Goal: Task Accomplishment & Management: Complete application form

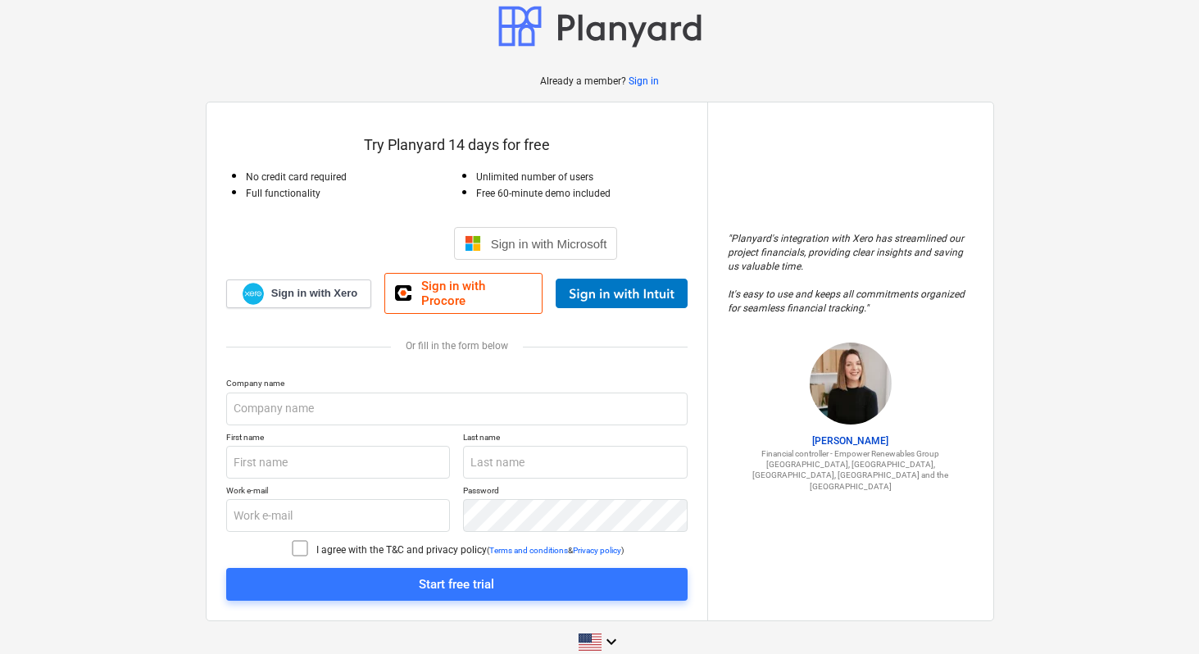
scroll to position [16, 0]
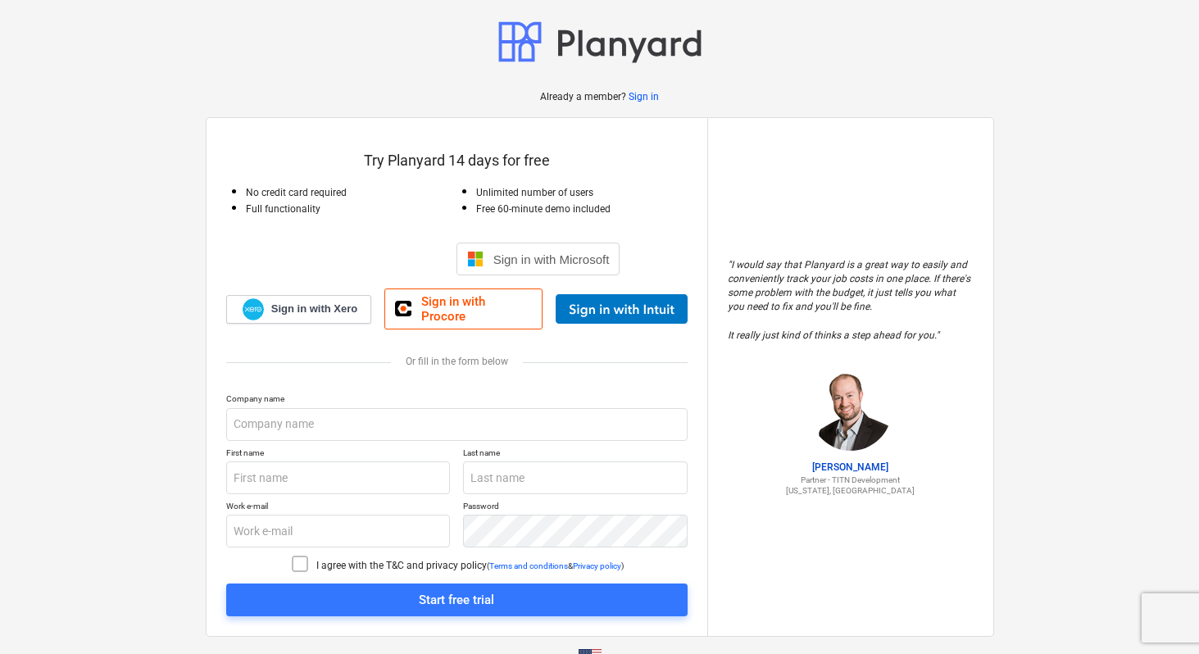
scroll to position [25, 0]
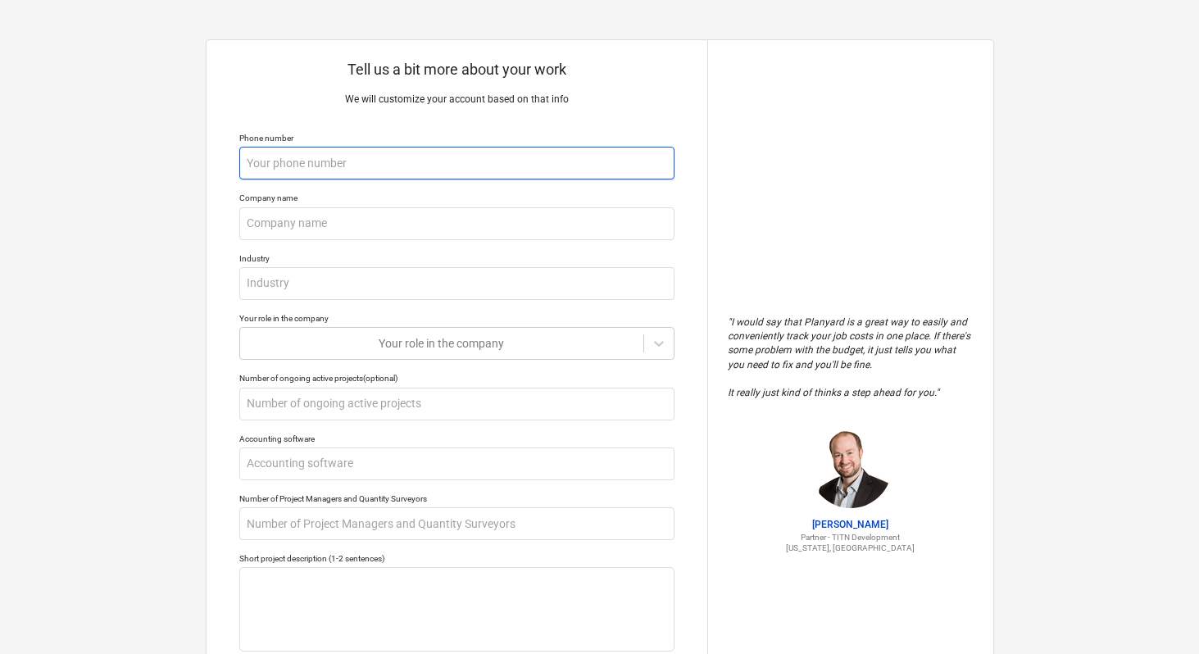
click at [445, 160] on input "text" at bounding box center [456, 163] width 435 height 33
type textarea "x"
type input "+"
type textarea "x"
type input "+9"
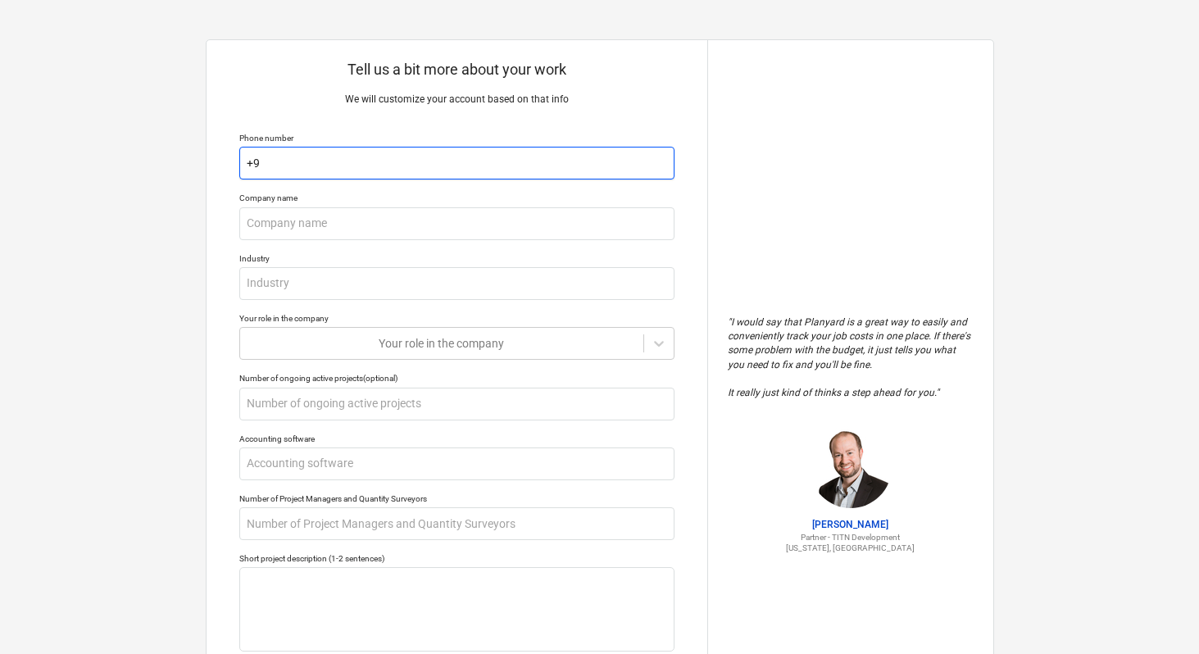
type textarea "x"
type input "+92"
type textarea "x"
type input "+923"
type textarea "x"
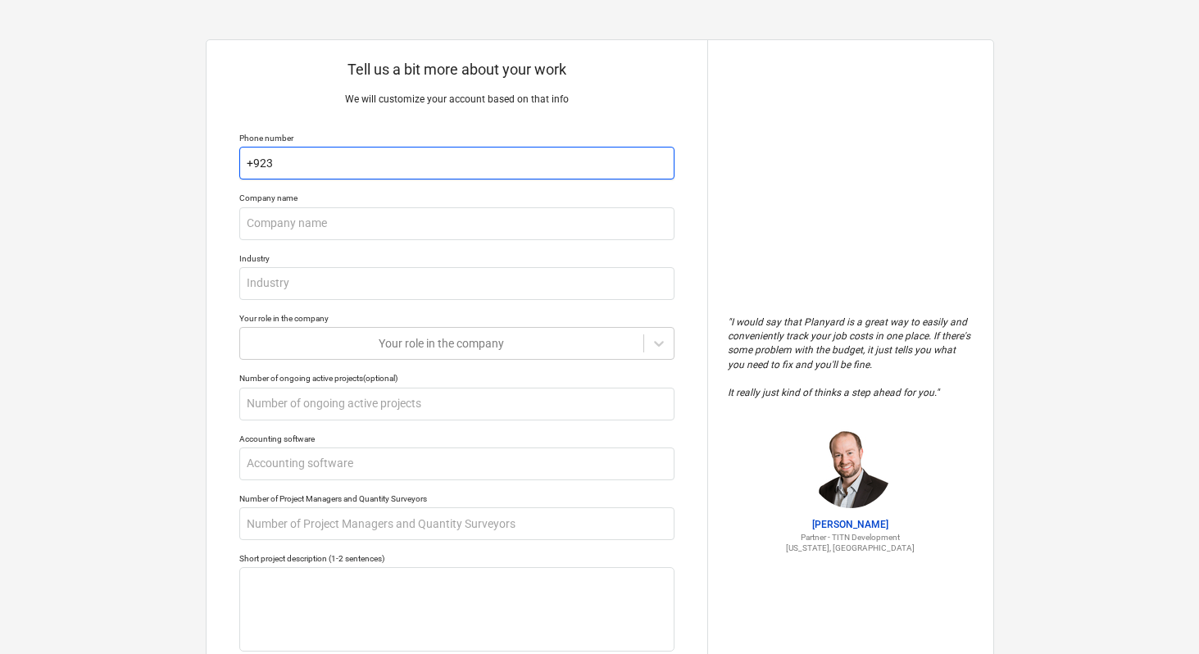
type input "+9233"
type textarea "x"
type input "+92335"
type textarea "x"
type input "+923351"
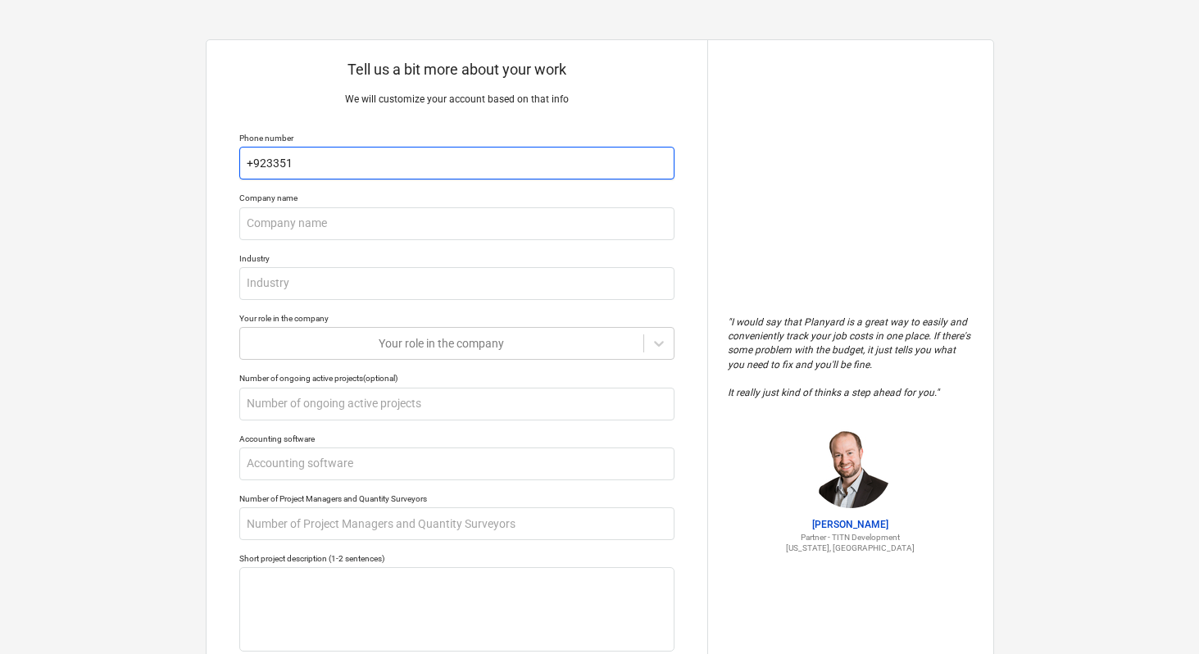
type textarea "x"
type input "+9233510"
type textarea "x"
type input "+92335106"
type textarea "x"
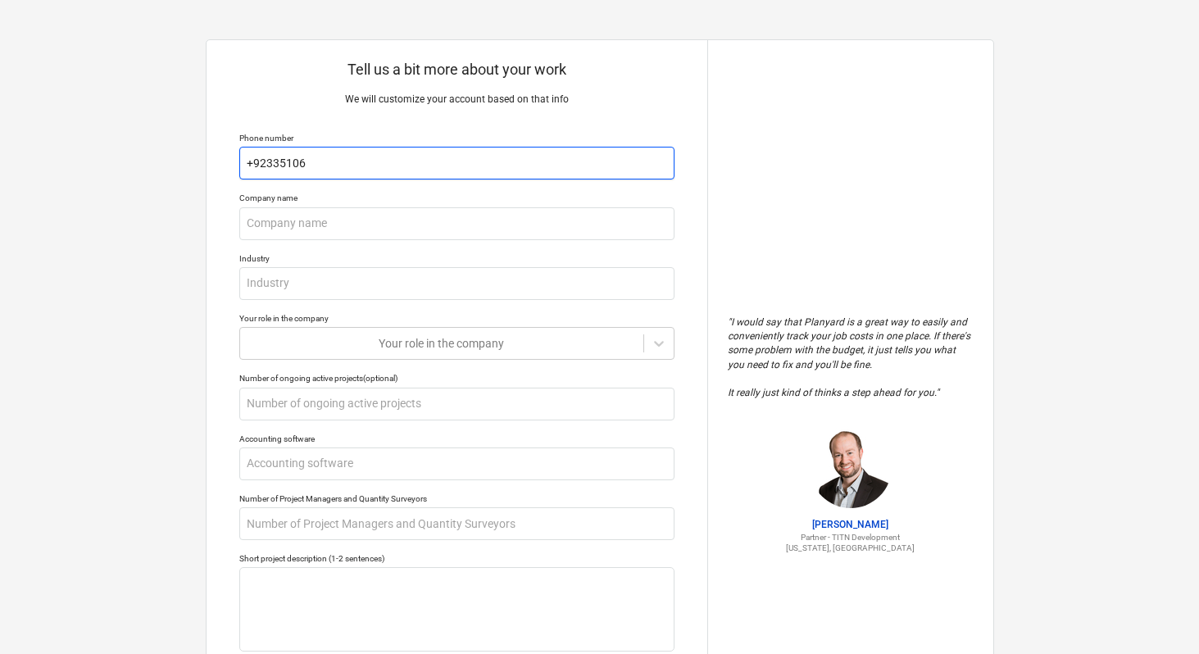
type input "+923351066"
type textarea "x"
type input "+9233510666"
type textarea "x"
type input "+92335106662"
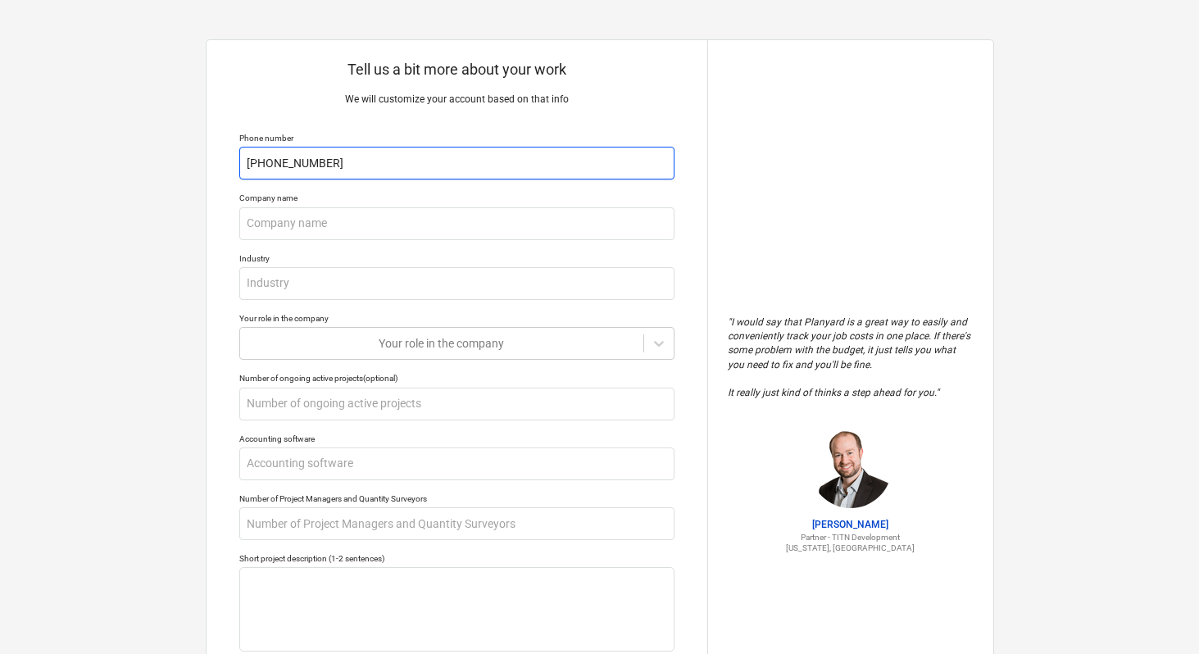
type textarea "x"
type input "+923351066629"
type textarea "x"
type input "+92335106662"
type textarea "x"
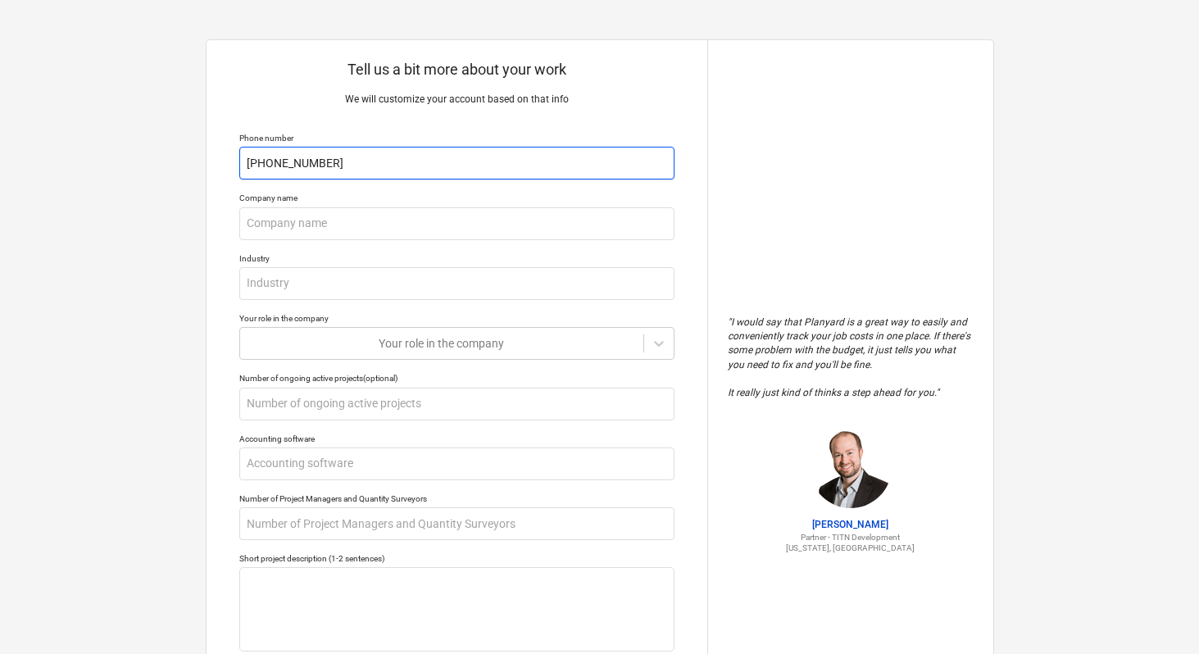
type input "+923351066628"
type textarea "x"
type input "a"
type textarea "x"
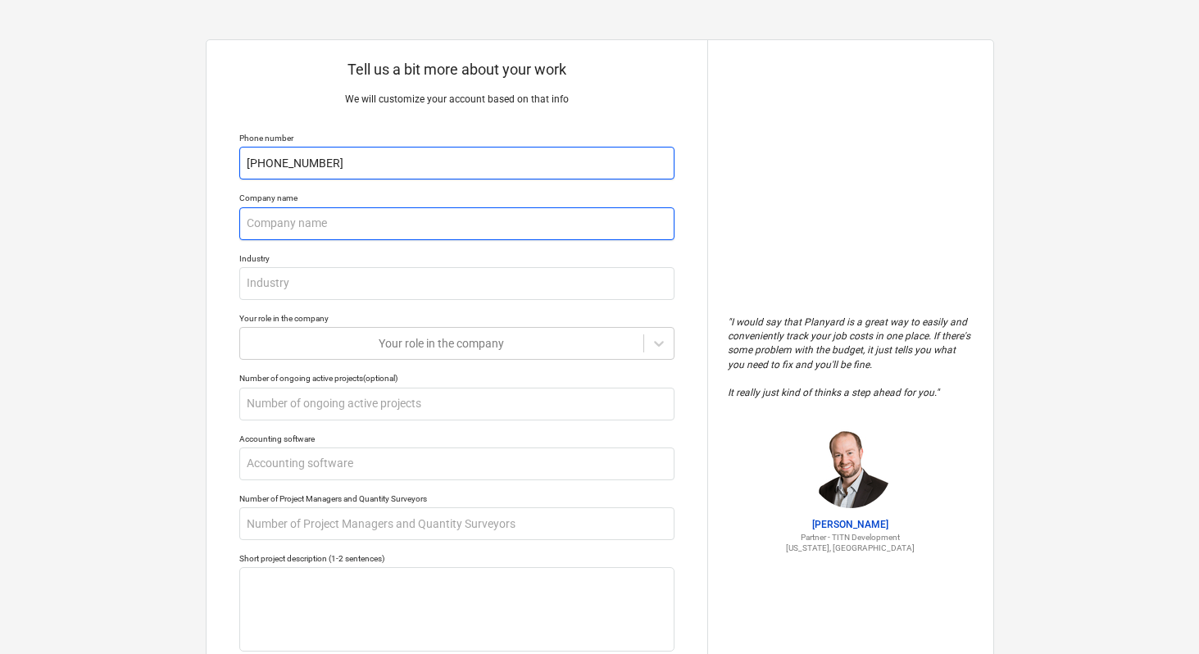
type input "M"
type textarea "x"
type input "Ma"
type textarea "x"
type input "Mai"
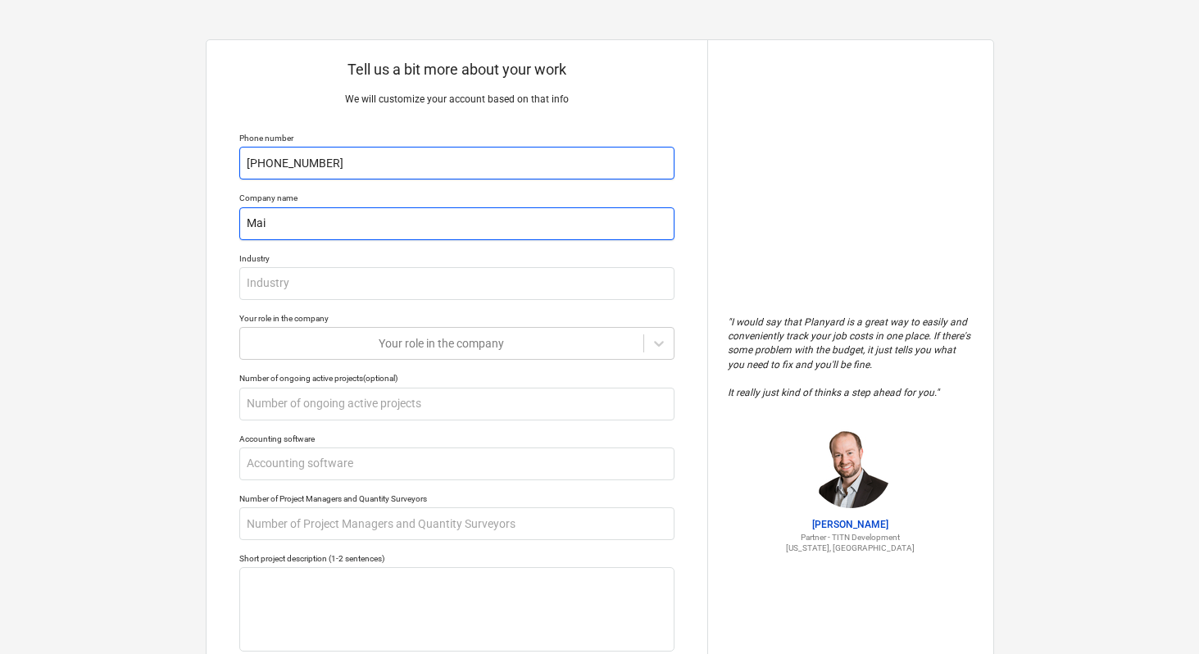
type textarea "x"
type input "Ma"
type textarea "x"
type input "Mat"
type textarea "x"
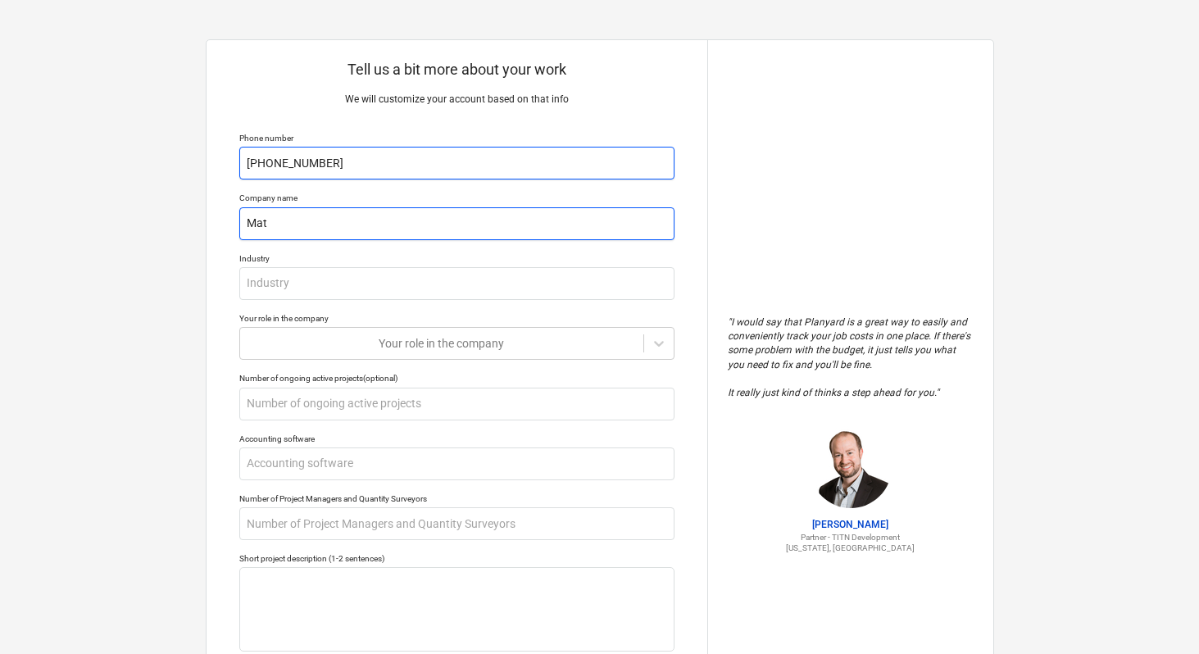
type input "Mati"
type textarea "x"
type input "Mativ"
type textarea "x"
type input "Mative"
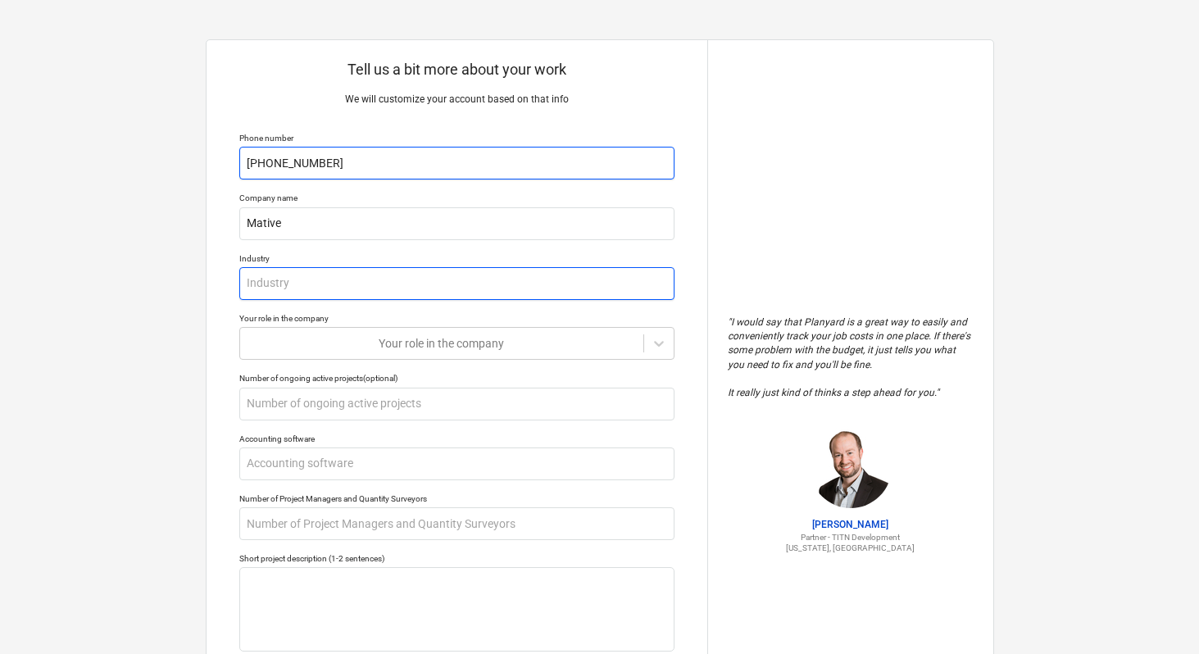
type textarea "x"
type input "S"
type textarea "x"
type input "So"
type textarea "x"
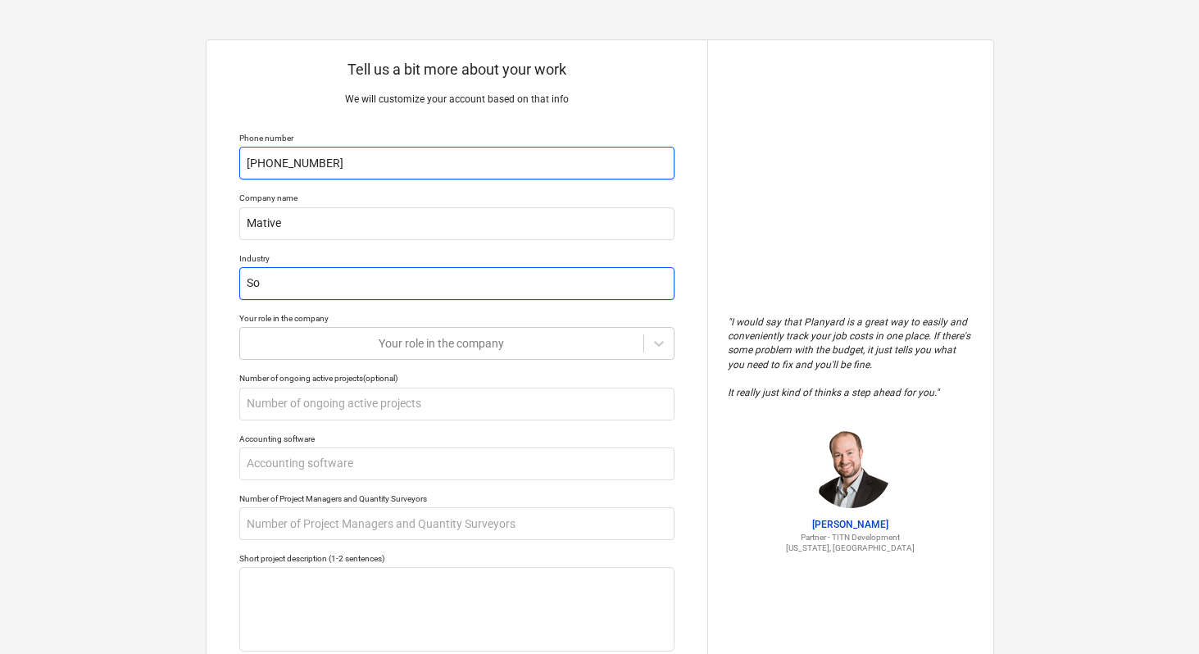
type input "Sof"
type textarea "x"
type input "Soft"
type textarea "x"
type input "Softw"
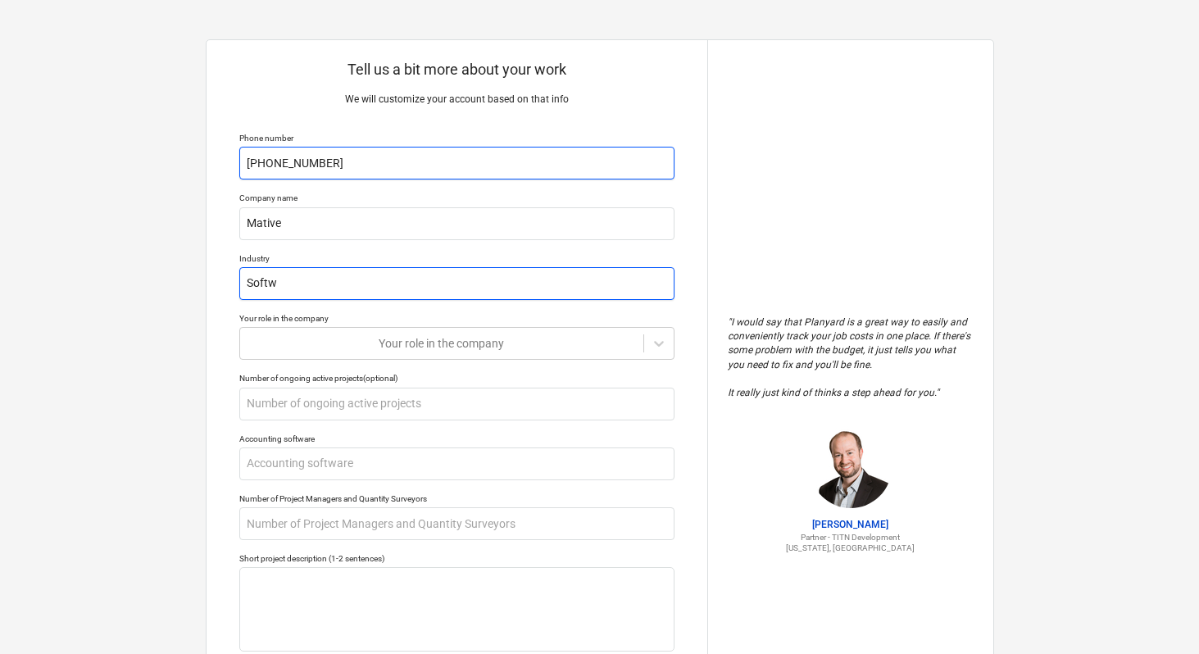
type textarea "x"
type input "Softwa"
type textarea "x"
type input "Softwar"
type textarea "x"
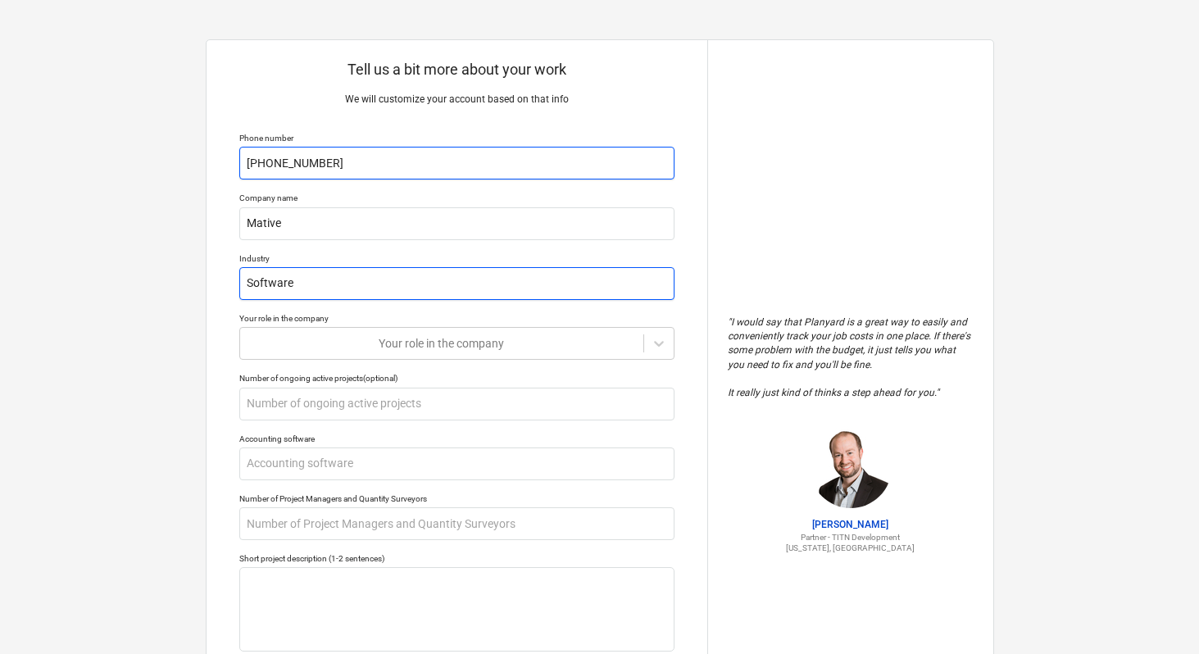
type input "Software"
type textarea "x"
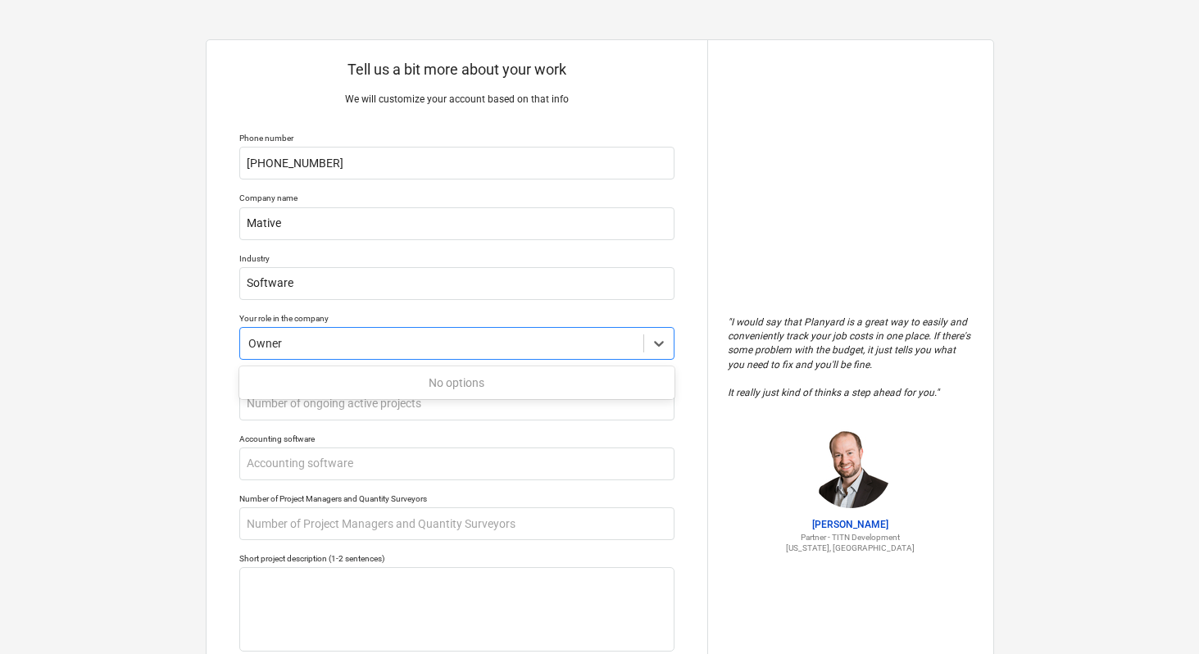
type input "Owner"
type textarea "x"
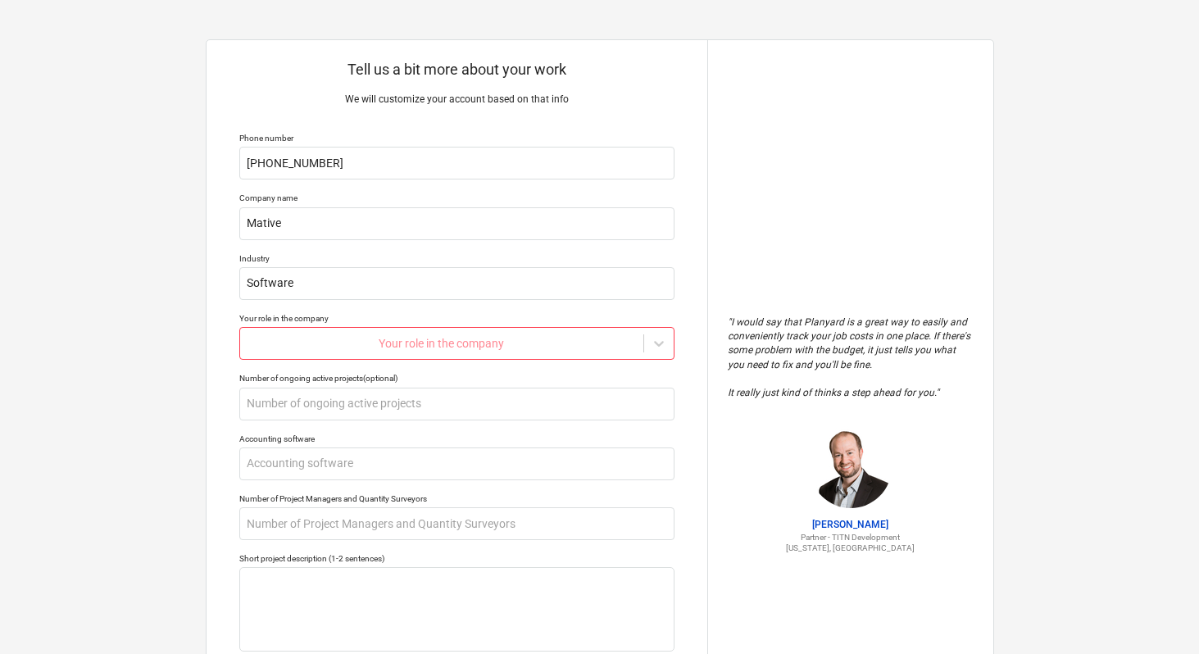
click at [411, 310] on div "Tell us a bit more about your work We will customize your account based on that…" at bounding box center [457, 434] width 501 height 789
click at [469, 350] on div at bounding box center [441, 343] width 387 height 16
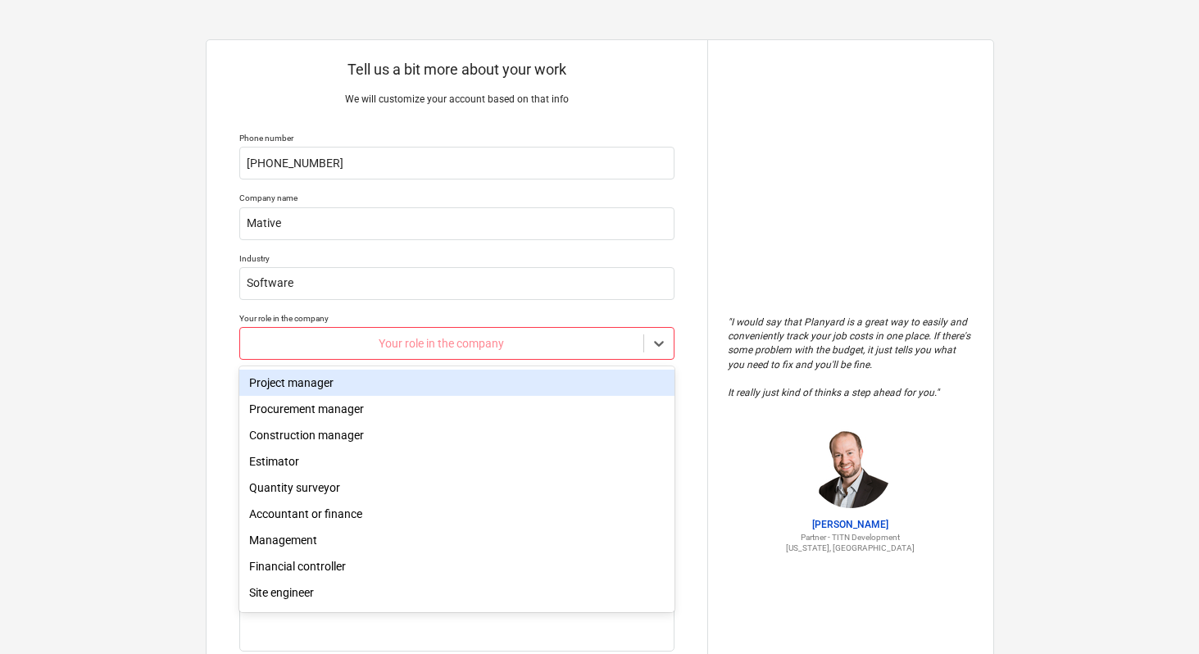
click at [422, 391] on div "Project manager" at bounding box center [456, 383] width 435 height 26
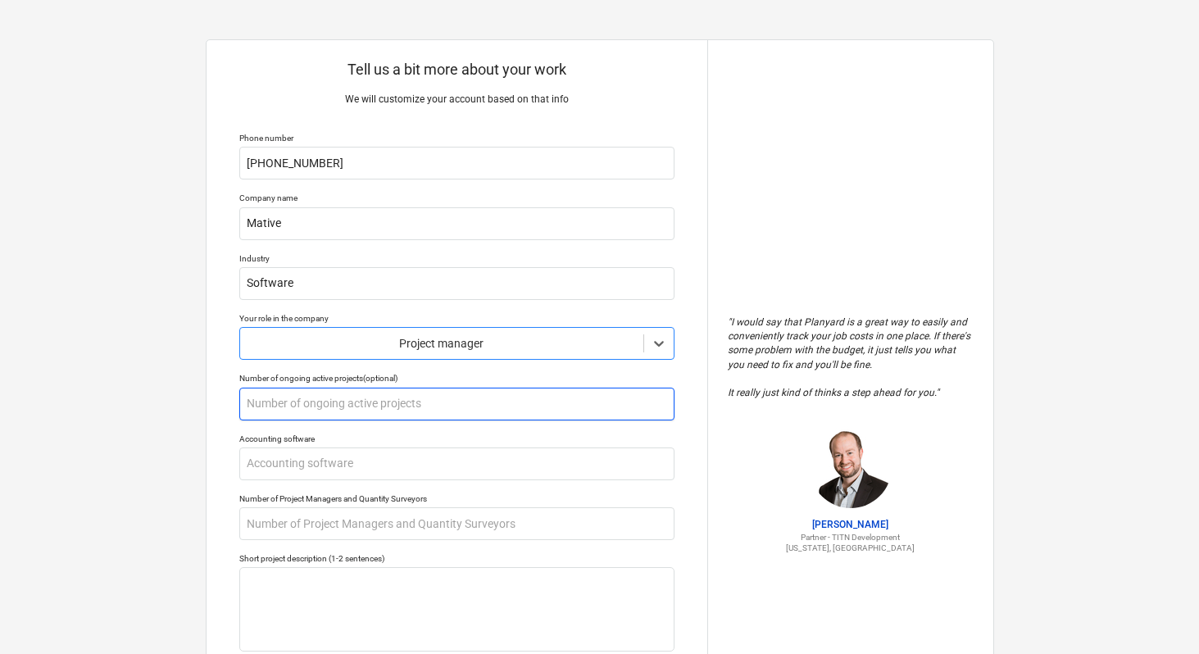
click at [388, 390] on input "text" at bounding box center [456, 404] width 435 height 33
type textarea "x"
type input "10"
type textarea "x"
type input "10"
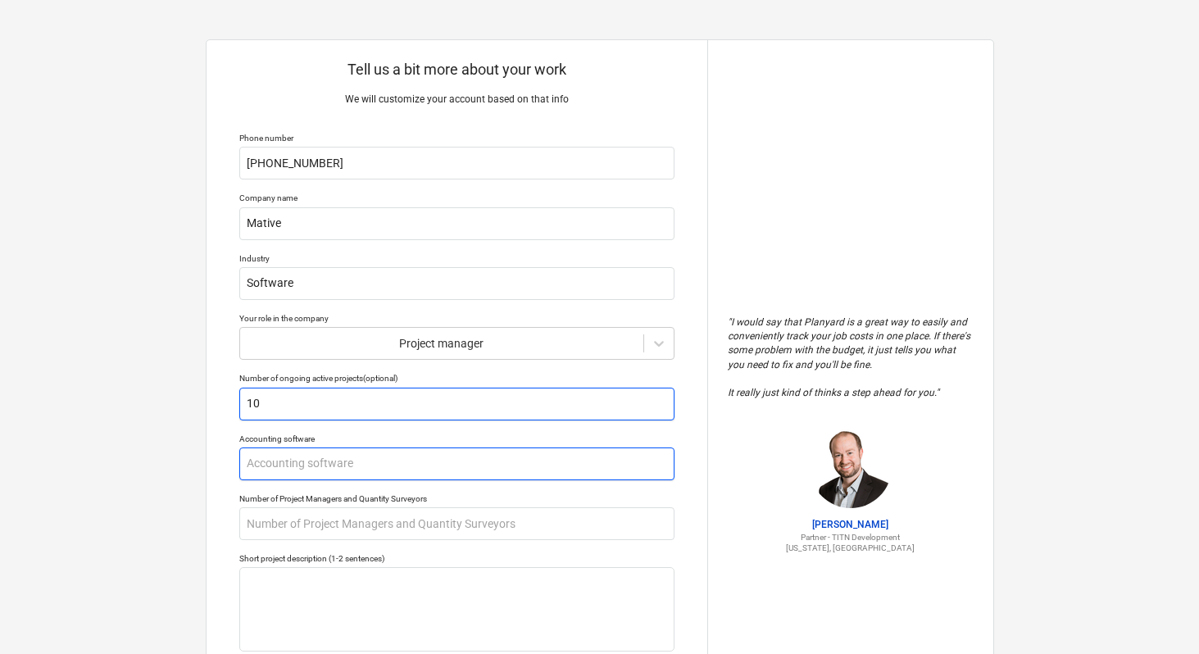
type textarea "x"
type input "N"
type textarea "x"
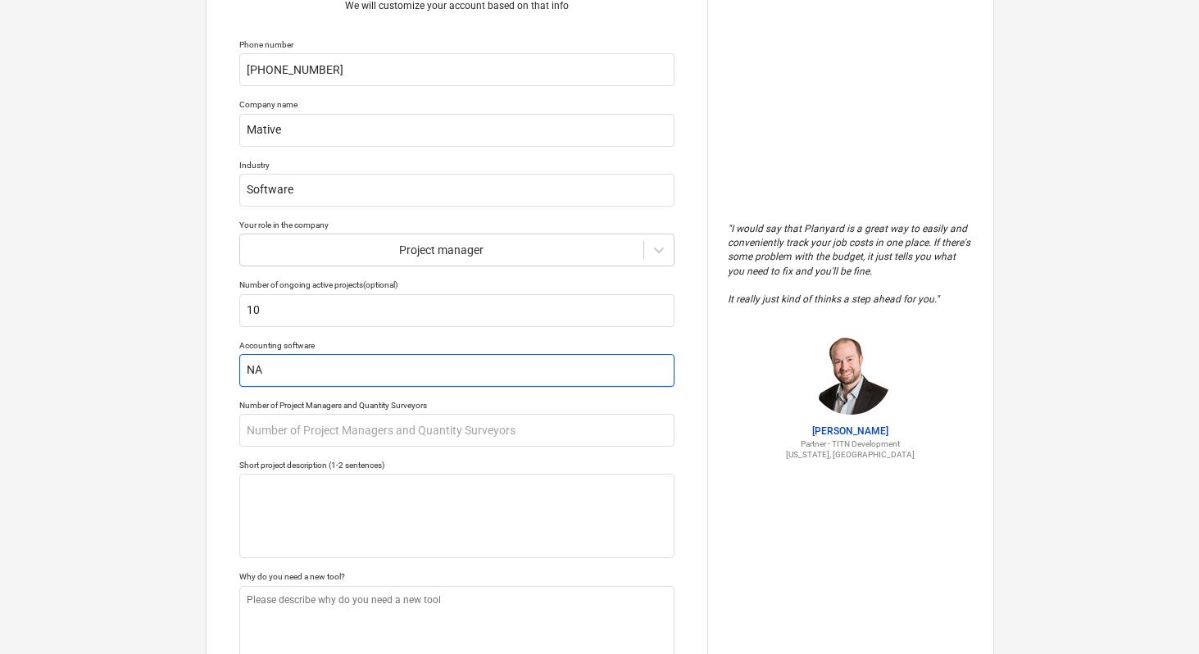
scroll to position [102, 0]
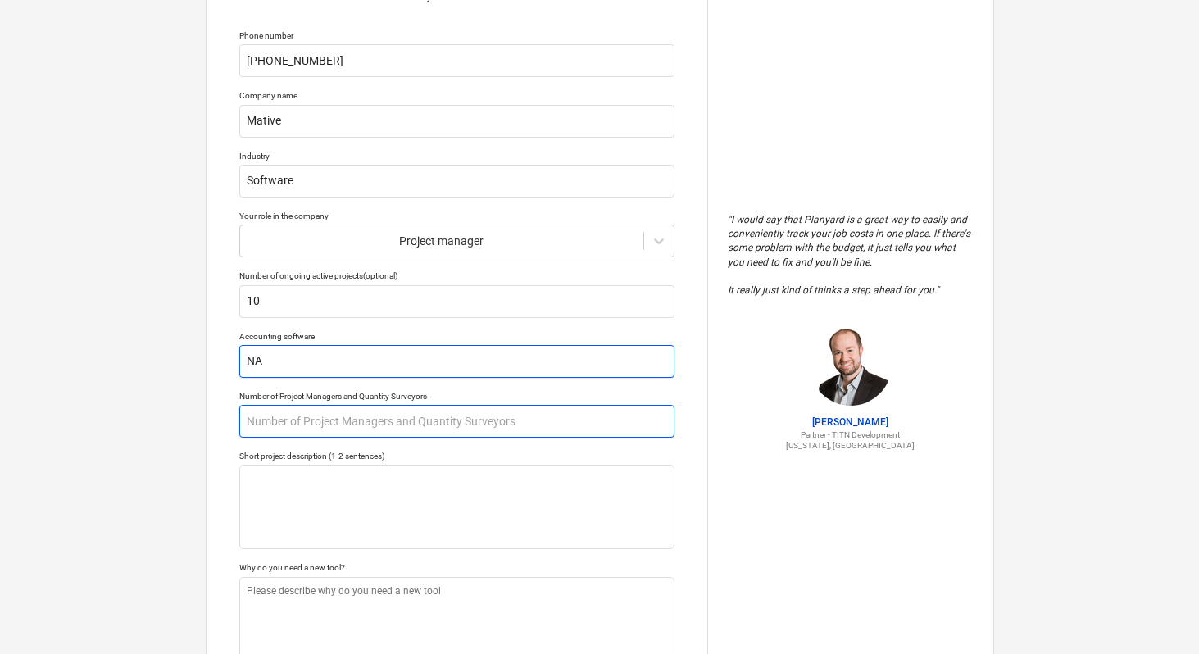
type input "NA"
click at [382, 414] on input "text" at bounding box center [456, 421] width 435 height 33
type textarea "x"
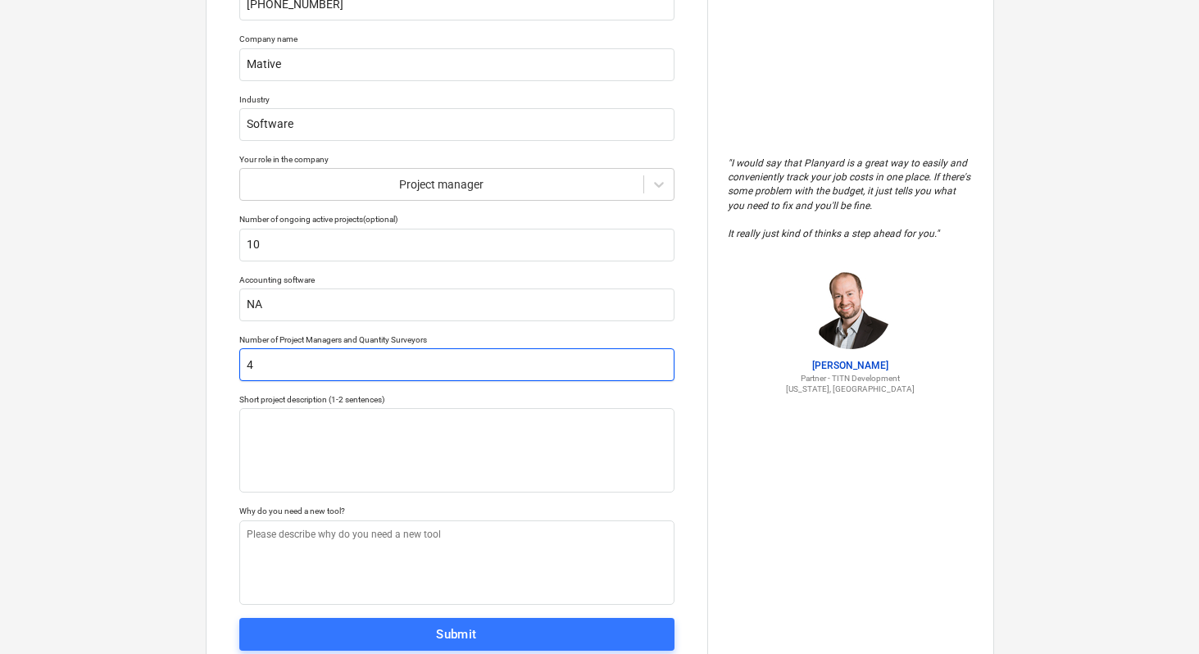
scroll to position [216, 0]
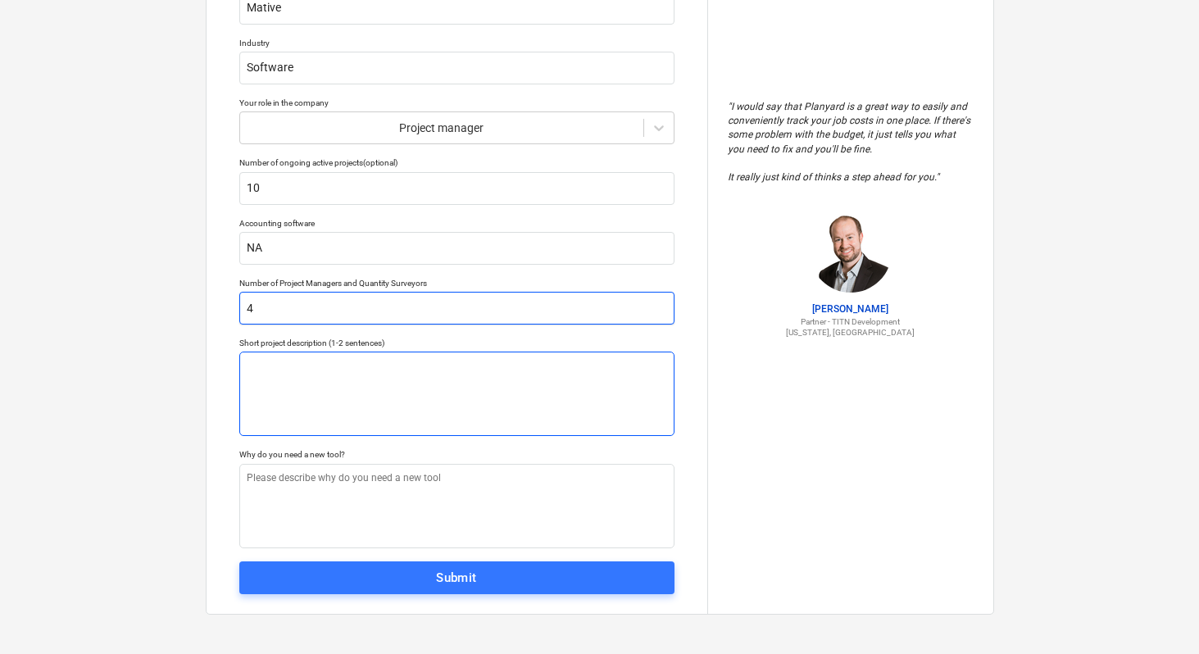
type input "4"
click at [386, 410] on textarea at bounding box center [456, 394] width 435 height 84
type textarea "x"
type textarea "L"
type textarea "x"
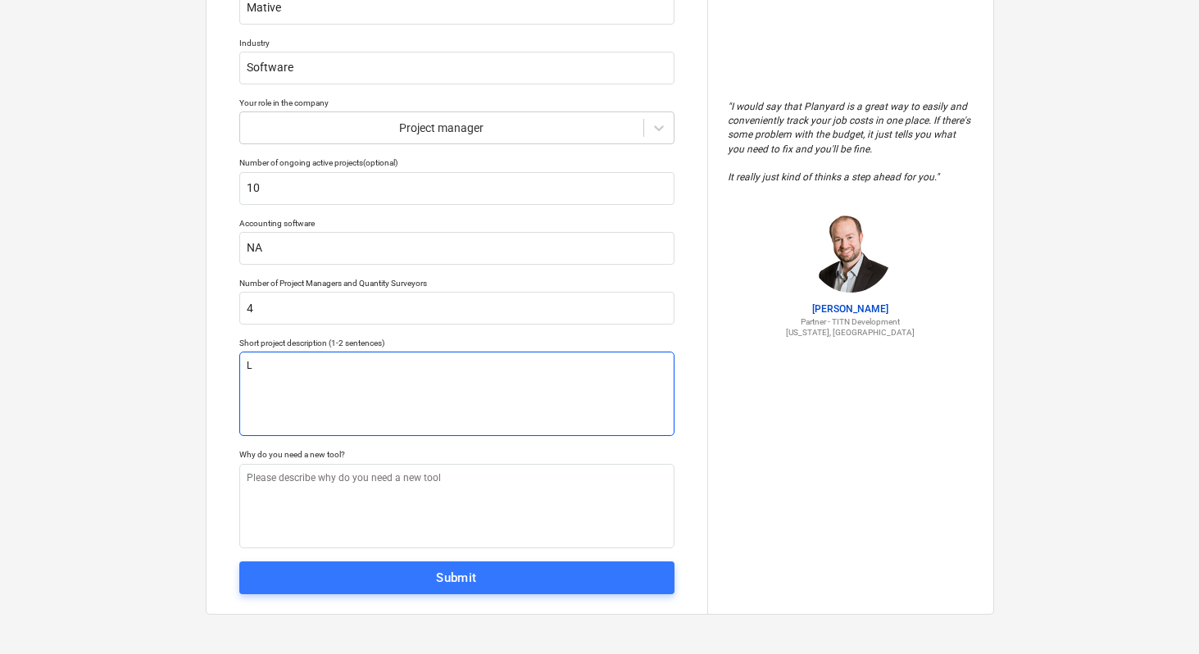
type textarea "Lo"
type textarea "x"
type textarea "Lor"
type textarea "x"
type textarea "Lore"
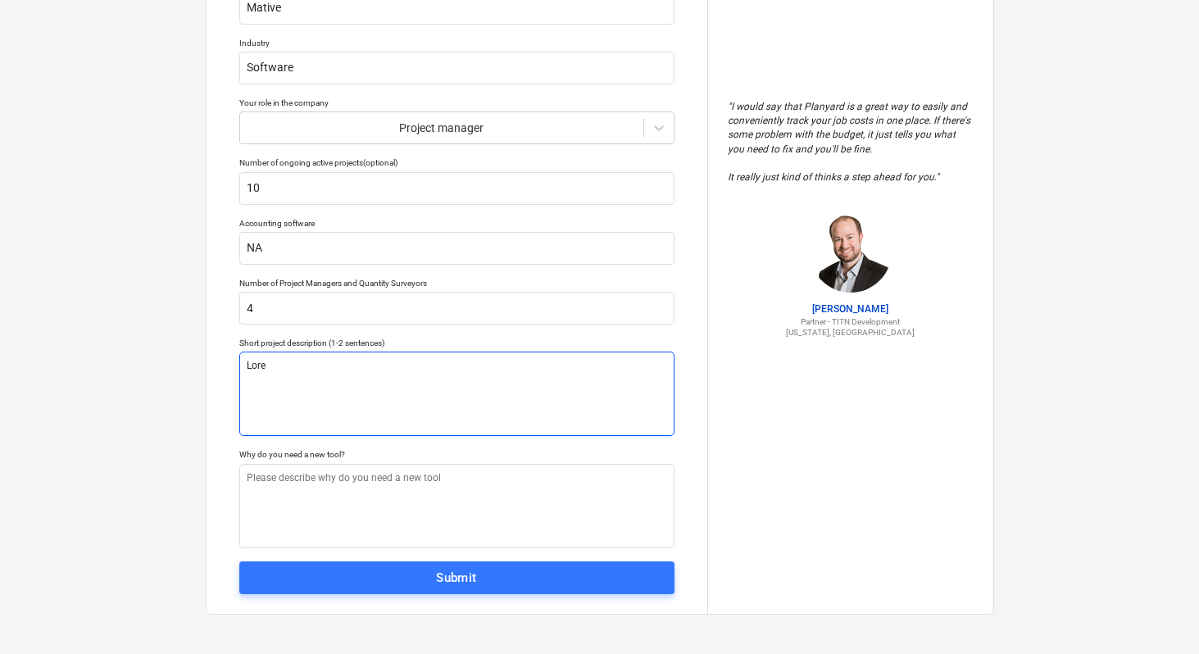
type textarea "x"
type textarea "Lor"
type textarea "x"
type textarea "Lo"
type textarea "x"
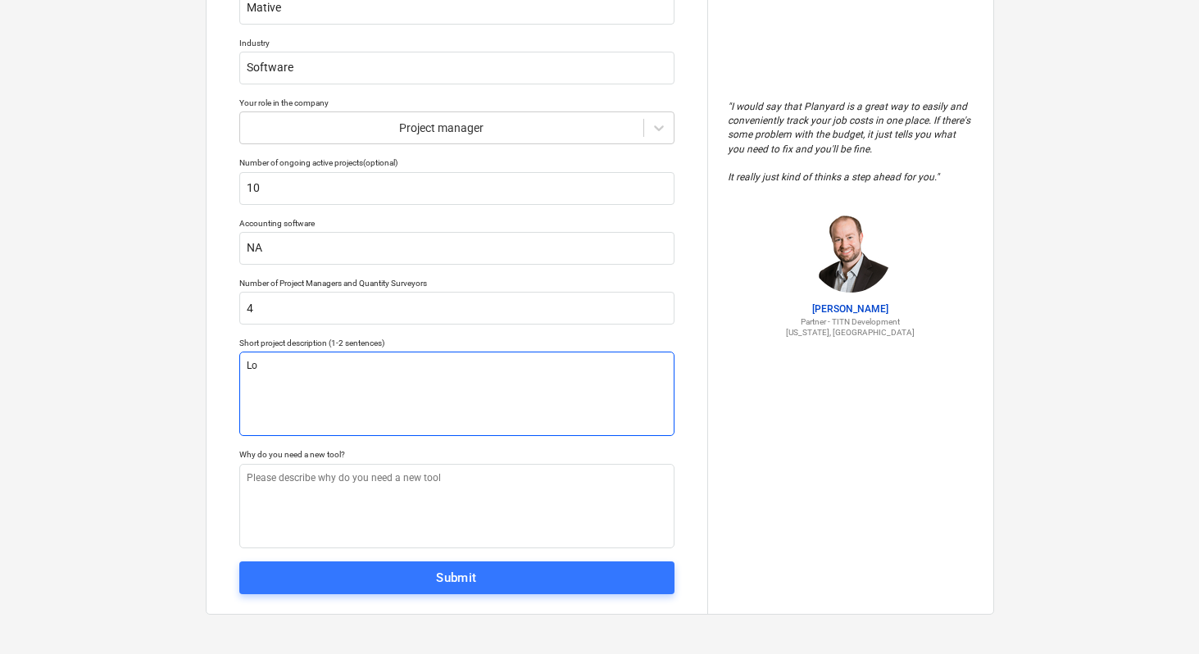
type textarea "L"
type textarea "x"
type textarea "N"
type textarea "x"
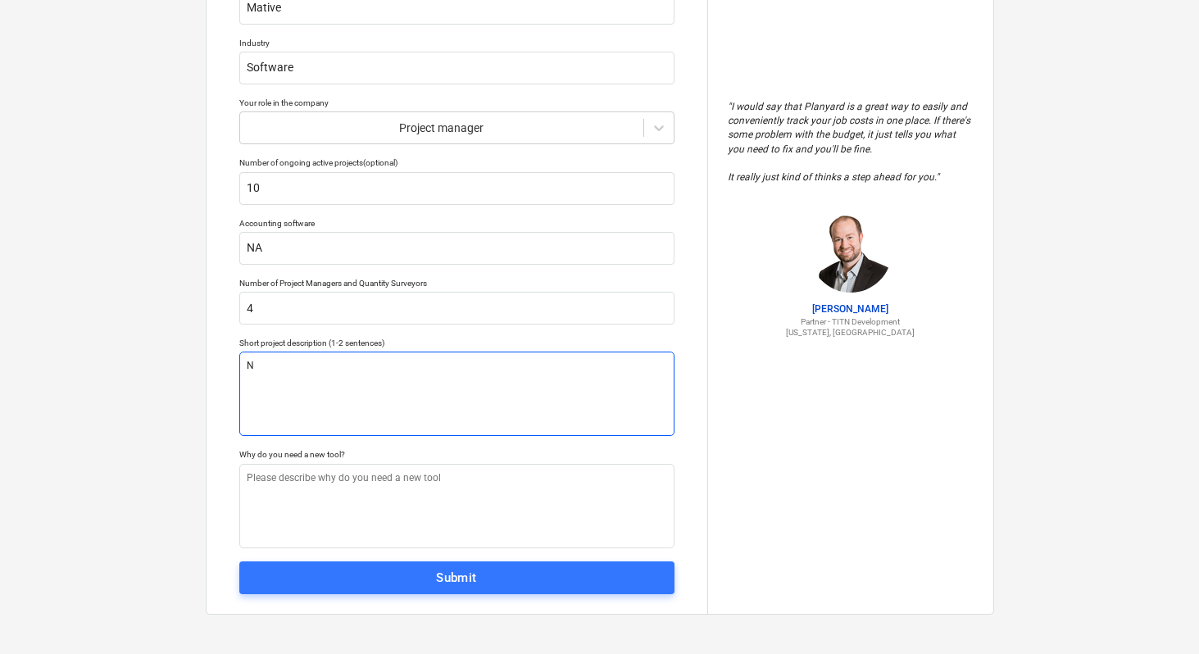
type textarea "N/"
type textarea "x"
type textarea "N/A"
type textarea "x"
type textarea "N"
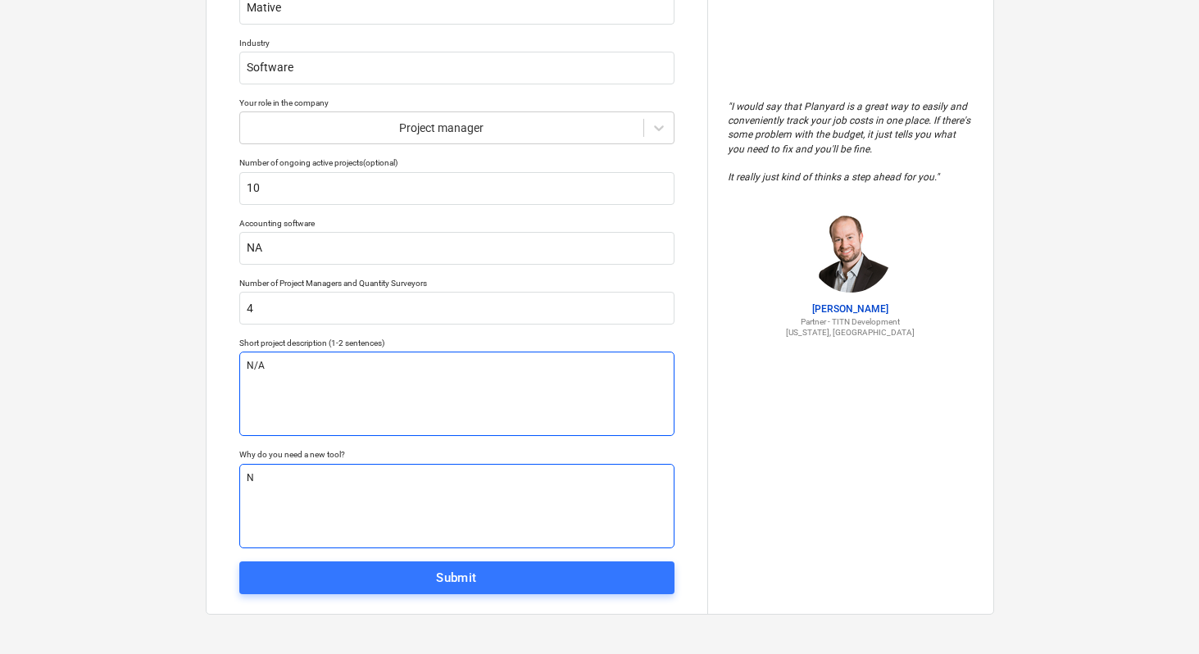
type textarea "x"
type textarea "N/"
type textarea "x"
click at [367, 493] on textarea "N/" at bounding box center [456, 506] width 435 height 84
type textarea "x"
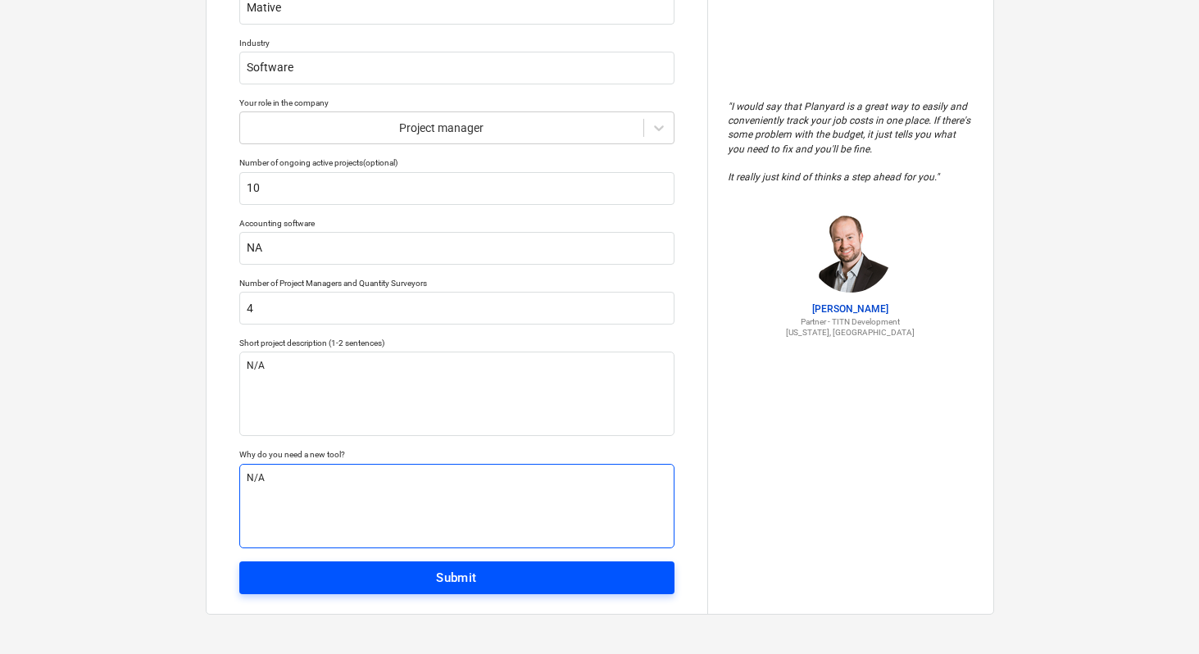
type textarea "N/A"
click at [372, 572] on span "Submit" at bounding box center [456, 577] width 399 height 21
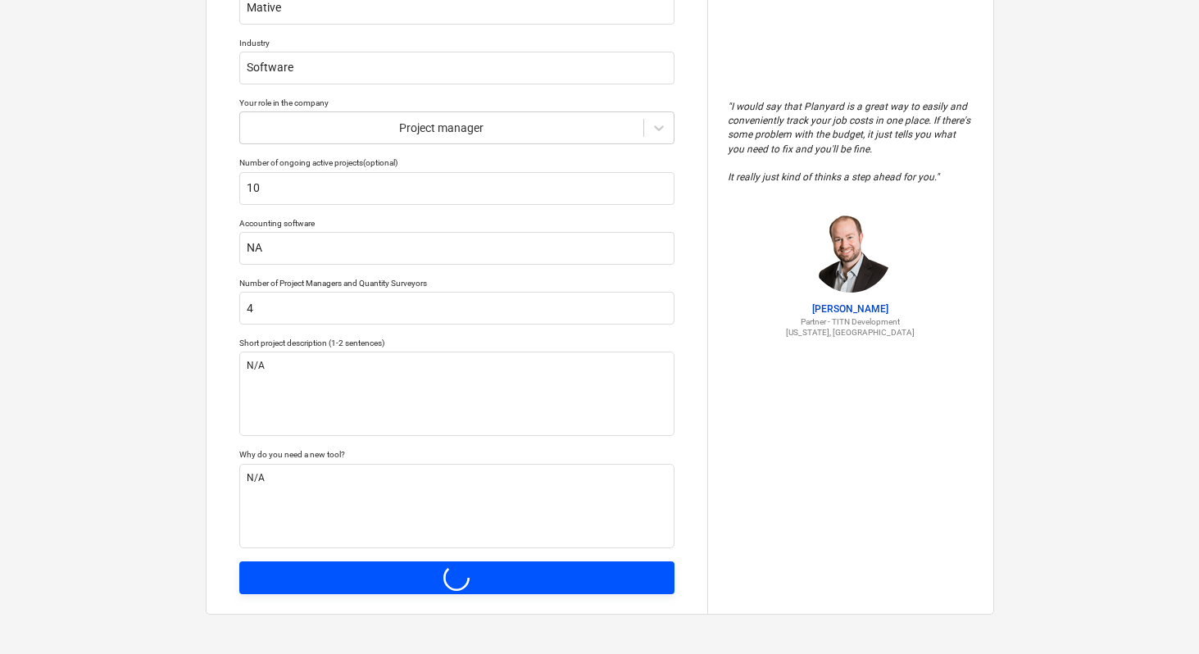
click at [372, 572] on div "Tell us a bit more about your work We will customize your account based on that…" at bounding box center [457, 219] width 501 height 789
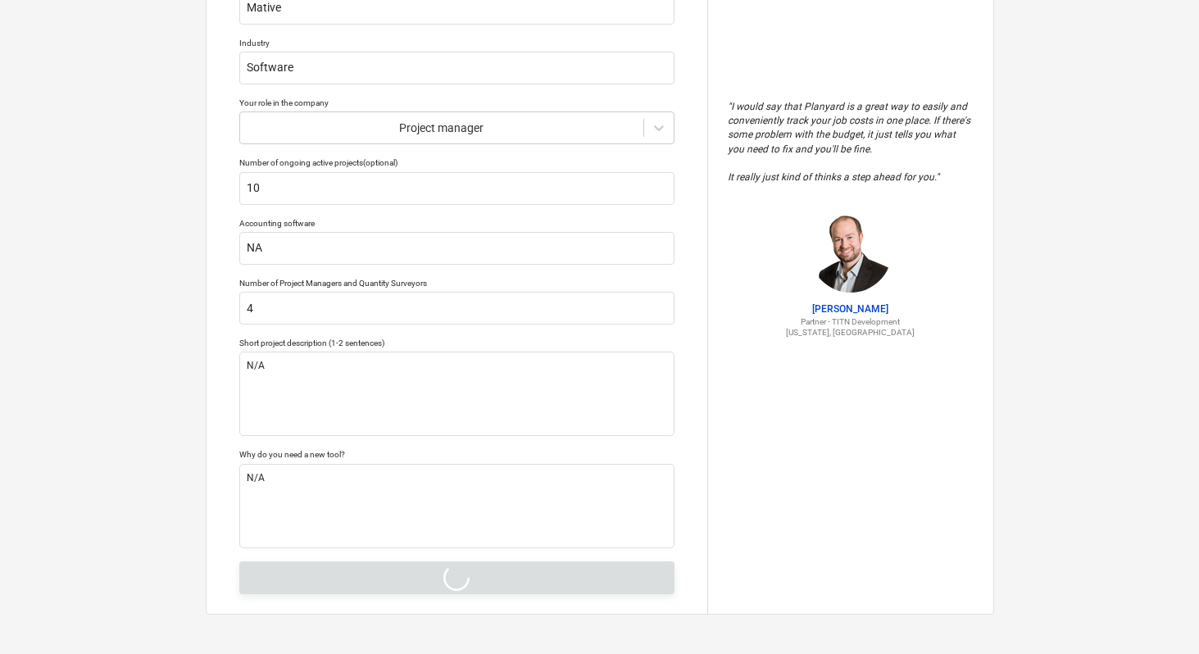
type textarea "x"
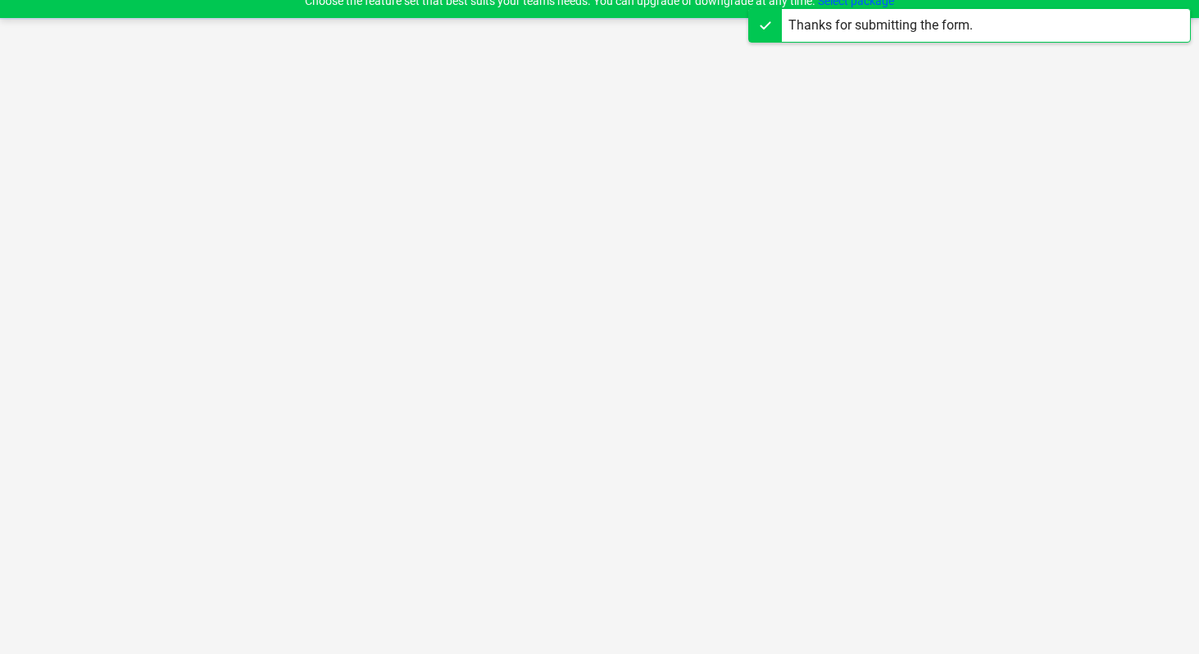
scroll to position [16, 0]
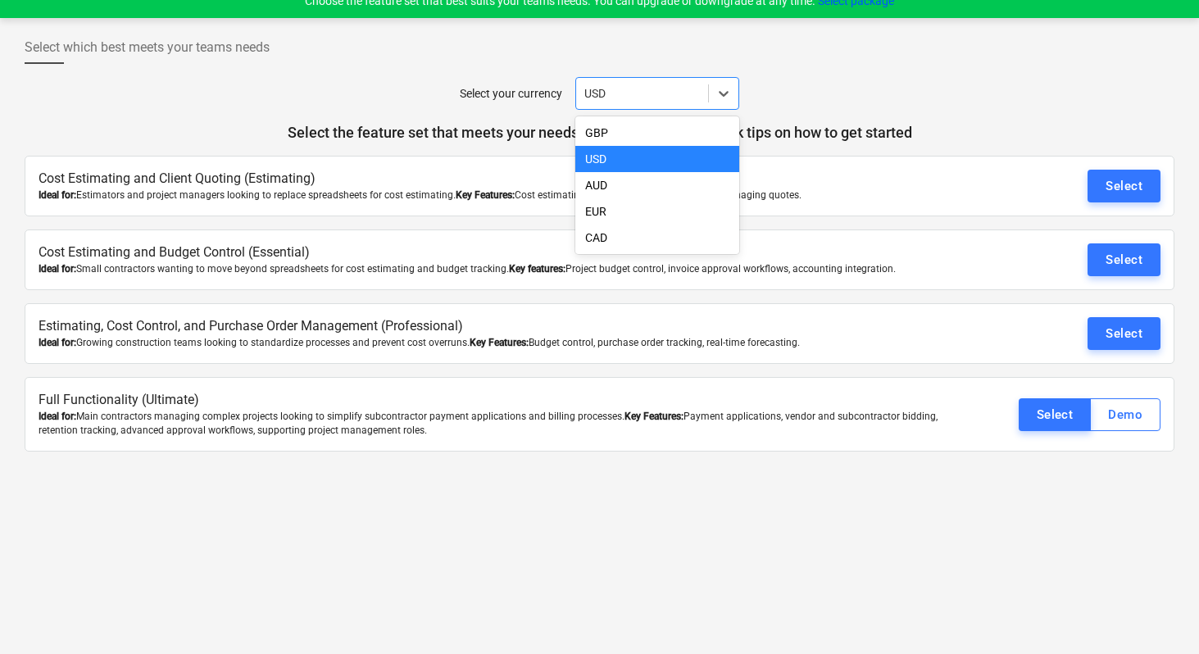
click at [678, 108] on div "USD" at bounding box center [657, 93] width 164 height 33
click at [660, 157] on div "USD" at bounding box center [657, 159] width 164 height 26
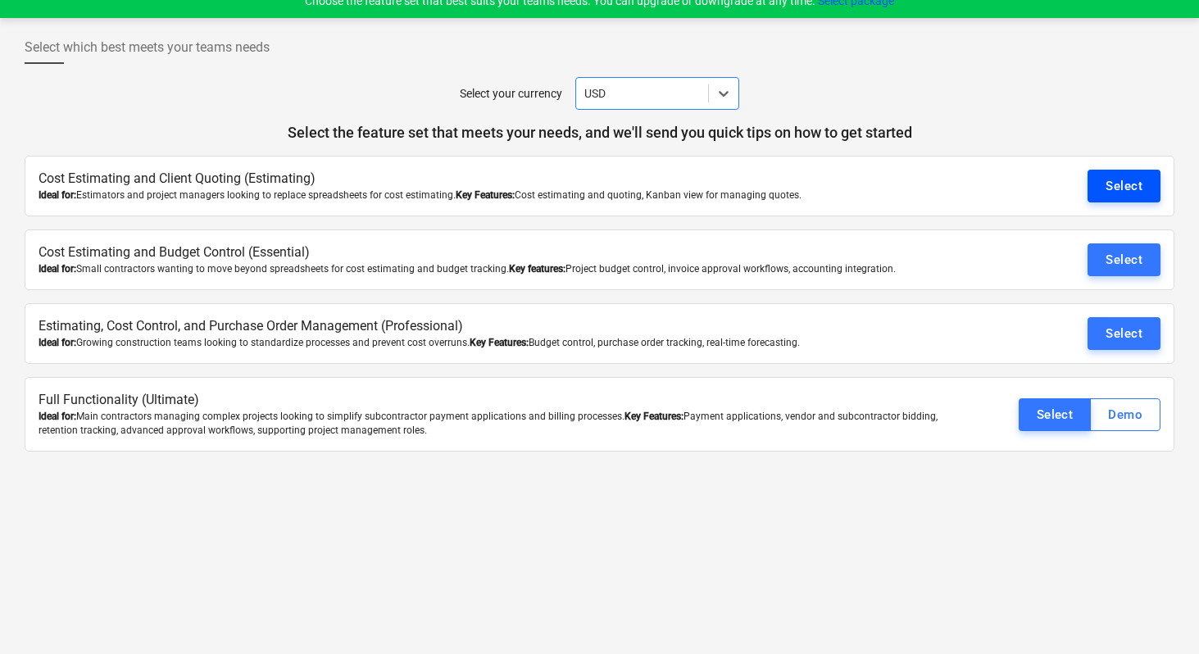
click at [1128, 175] on div "Select" at bounding box center [1124, 185] width 37 height 21
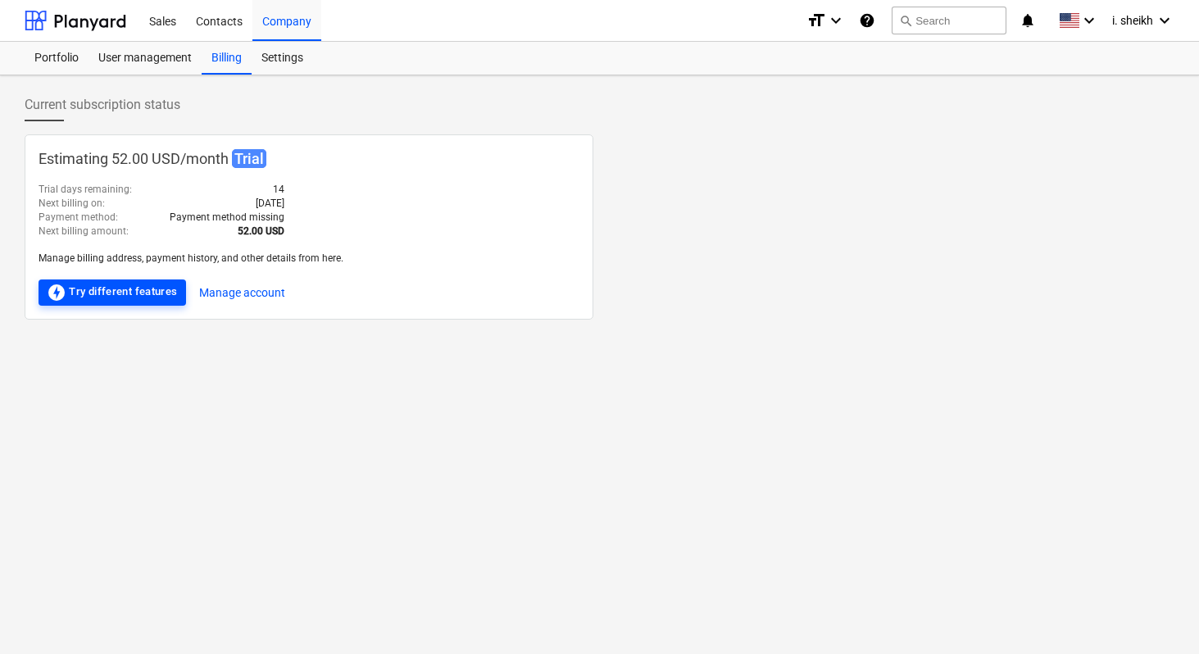
click at [161, 284] on div "offline_bolt Try different features" at bounding box center [112, 293] width 131 height 20
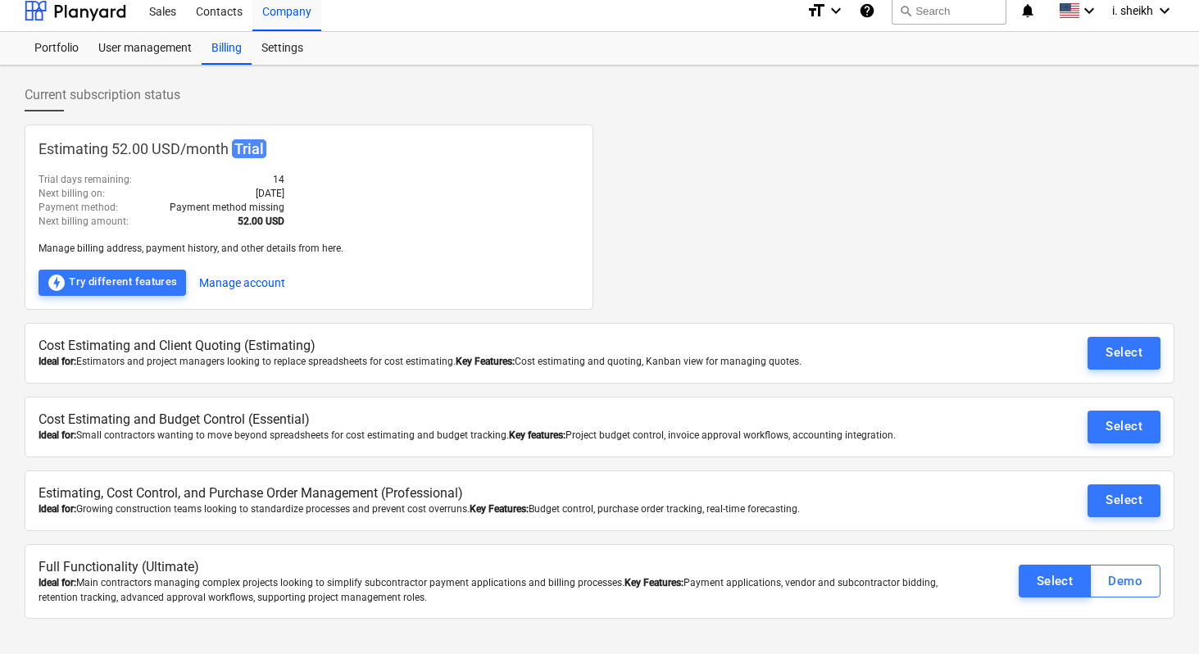
scroll to position [16, 0]
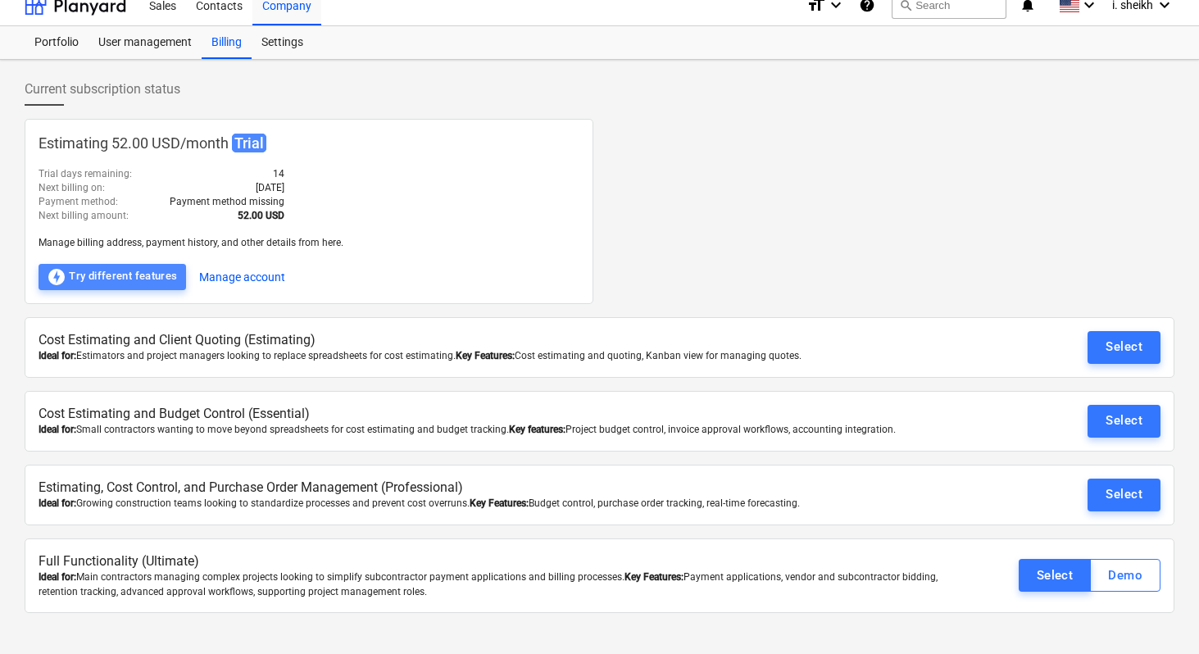
click at [102, 274] on div "offline_bolt Try different features" at bounding box center [112, 277] width 131 height 20
click at [215, 271] on button "Manage account" at bounding box center [242, 277] width 86 height 26
click at [107, 288] on button "offline_bolt Try different features" at bounding box center [113, 277] width 148 height 26
click at [113, 279] on div "offline_bolt Try different features" at bounding box center [112, 277] width 131 height 20
